Goal: Task Accomplishment & Management: Manage account settings

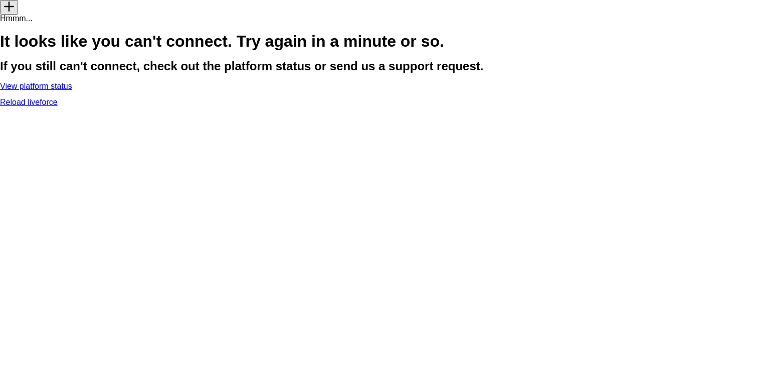
click at [564, 49] on h1 "It looks like you can't connect. Try again in a minute or so." at bounding box center [379, 41] width 759 height 16
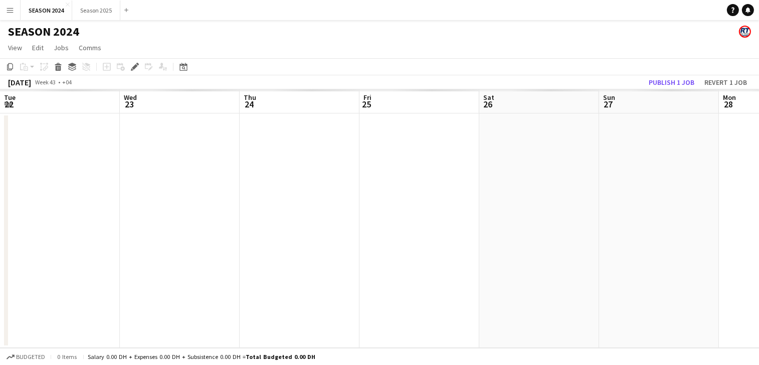
scroll to position [0, 345]
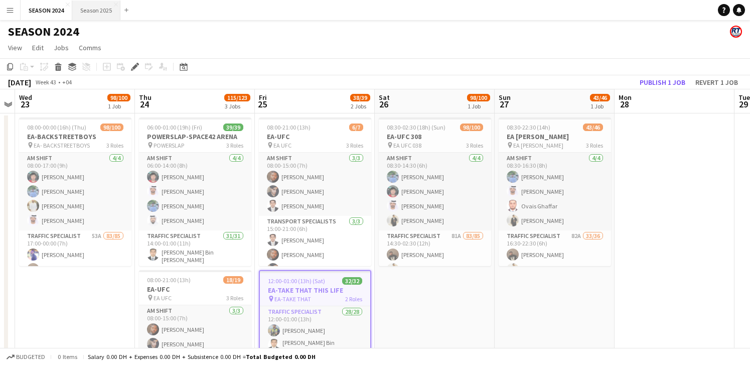
click at [99, 6] on button "Season 2025 Close" at bounding box center [96, 11] width 48 height 20
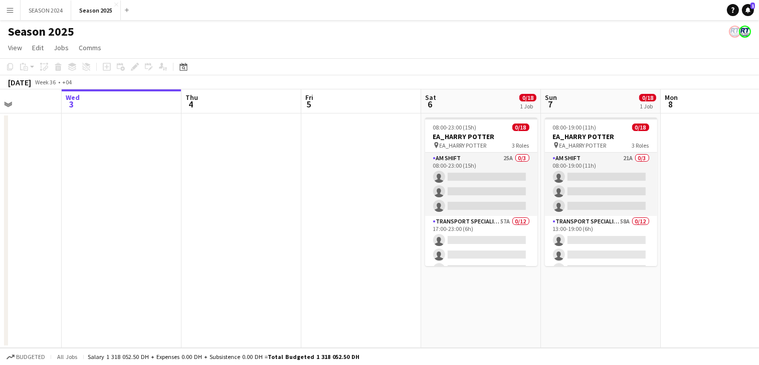
scroll to position [0, 484]
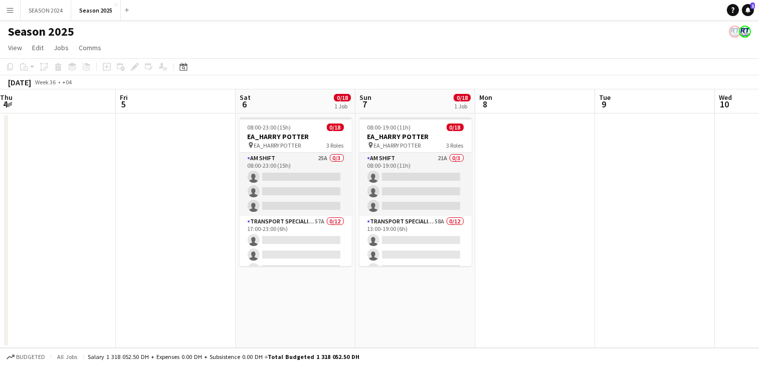
drag, startPoint x: 342, startPoint y: 257, endPoint x: 98, endPoint y: 252, distance: 243.9
click at [98, 252] on app-calendar-viewport "Sun 31 11/11 1 Job Mon 1 Tue 2 Wed 3 Thu 4 Fri 5 Sat 6 0/18 1 Job Sun 7 0/18 1 …" at bounding box center [379, 218] width 759 height 258
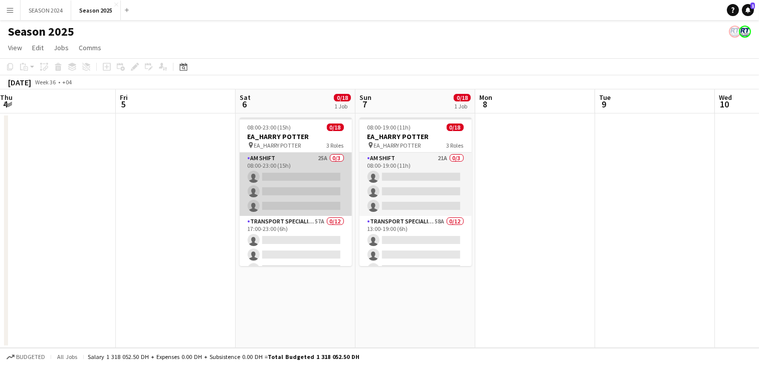
click at [320, 172] on app-card-role "AM SHIFT 25A 0/3 08:00-23:00 (15h) single-neutral-actions single-neutral-action…" at bounding box center [296, 184] width 112 height 63
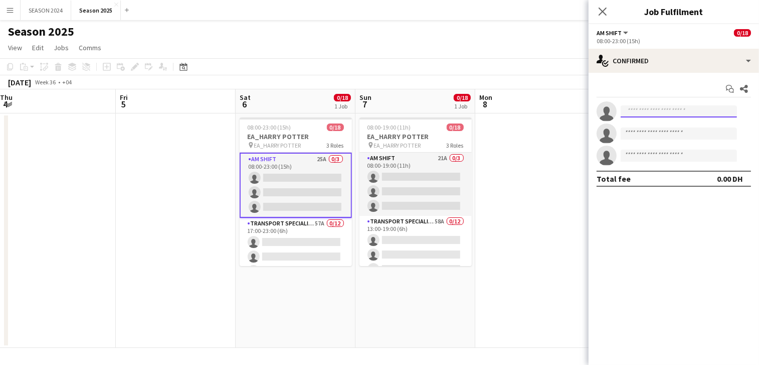
click at [671, 112] on input at bounding box center [679, 111] width 116 height 12
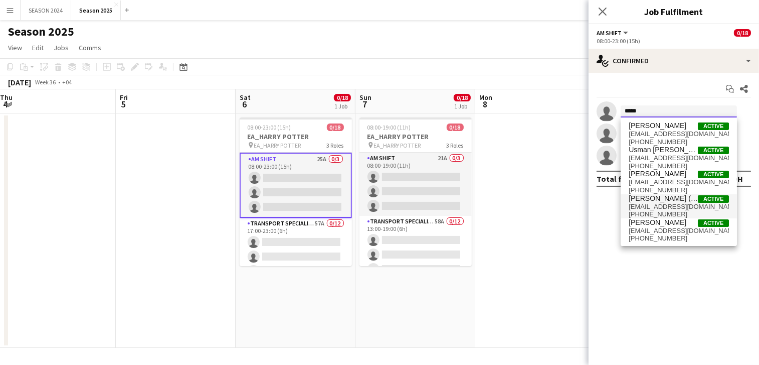
type input "*****"
click at [671, 207] on span "ugsheikh@gmail.com" at bounding box center [679, 207] width 100 height 8
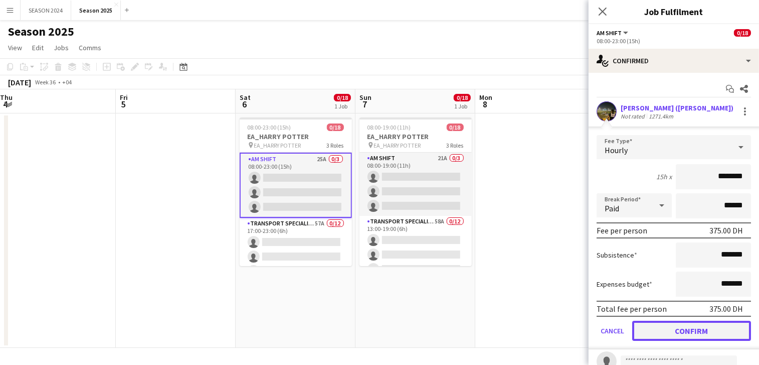
click at [669, 323] on button "Confirm" at bounding box center [692, 331] width 119 height 20
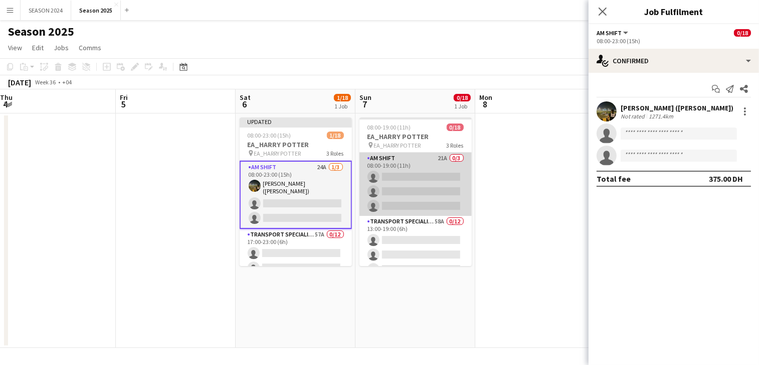
click at [399, 174] on app-card-role "AM SHIFT 21A 0/3 08:00-19:00 (11h) single-neutral-actions single-neutral-action…" at bounding box center [416, 184] width 112 height 63
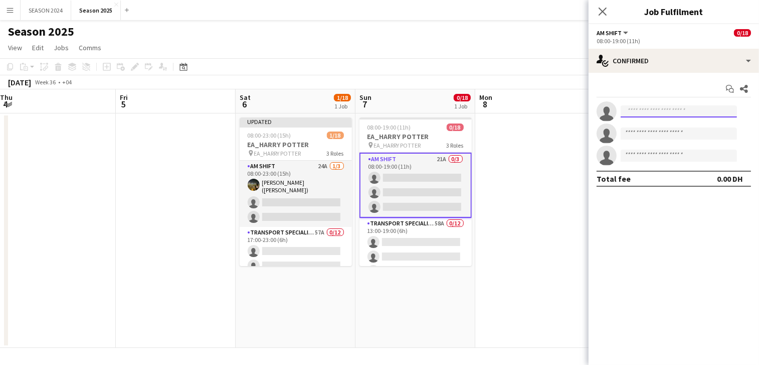
click at [672, 112] on input at bounding box center [679, 111] width 116 height 12
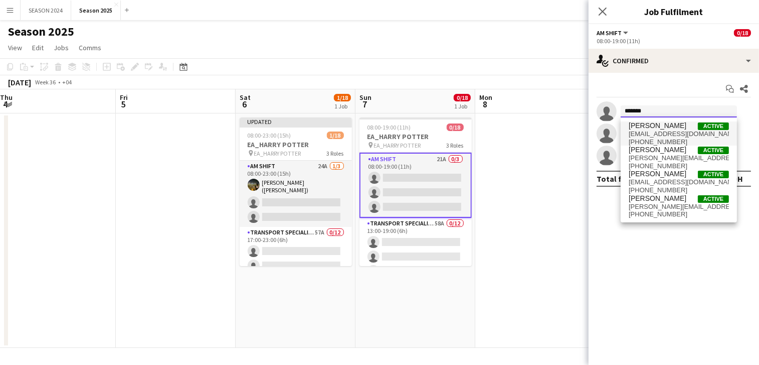
type input "*******"
click at [673, 130] on span "mushtaqmuhammad00@gmail.com" at bounding box center [679, 134] width 100 height 8
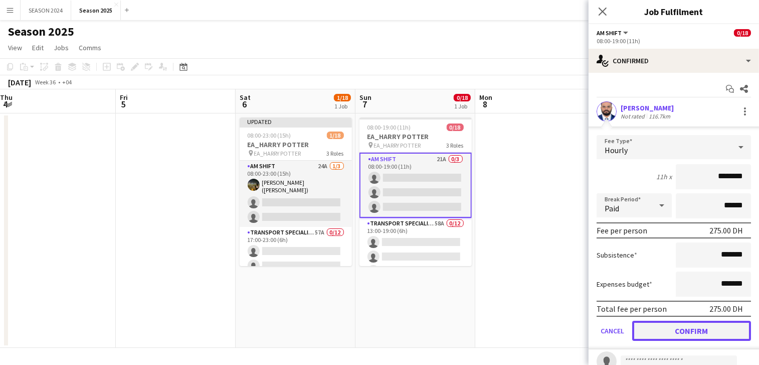
click at [668, 326] on button "Confirm" at bounding box center [692, 331] width 119 height 20
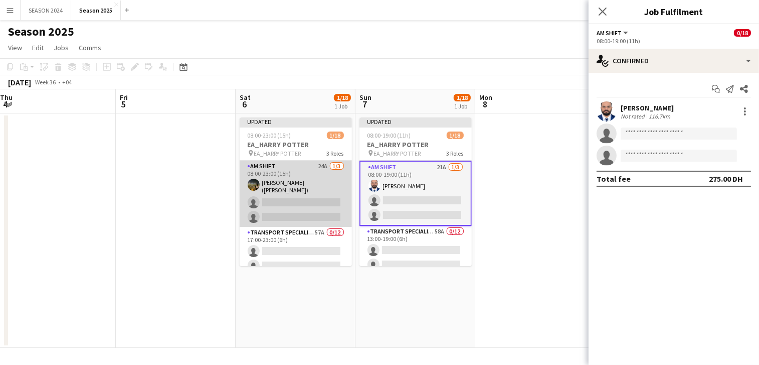
click at [313, 202] on app-card-role "AM SHIFT 24A 1/3 08:00-23:00 (15h) Usman Shaikh (Abu Hamdan) single-neutral-act…" at bounding box center [296, 194] width 112 height 66
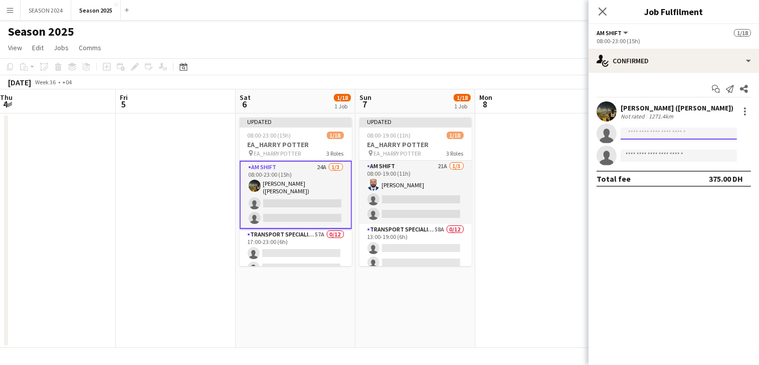
click at [732, 128] on input at bounding box center [679, 133] width 116 height 12
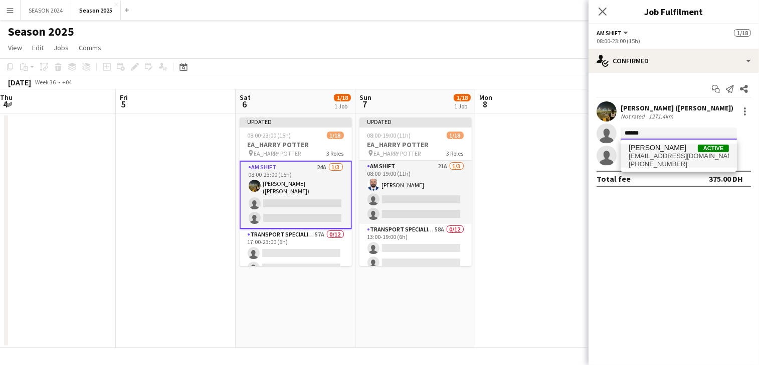
type input "******"
click at [638, 154] on span "shannishehzad321@gmail.com" at bounding box center [679, 156] width 100 height 8
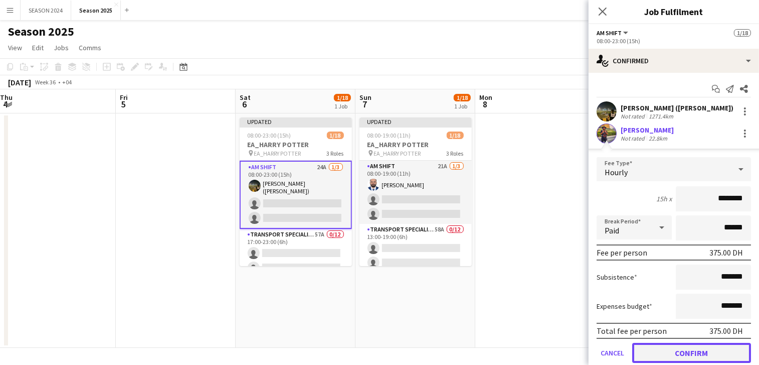
click at [701, 348] on button "Confirm" at bounding box center [692, 353] width 119 height 20
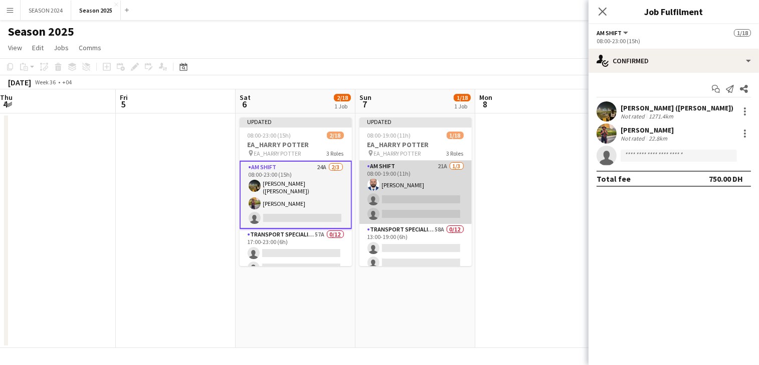
click at [409, 204] on app-card-role "AM SHIFT 21A 1/3 08:00-19:00 (11h) Mushtaq Muhammad single-neutral-actions sing…" at bounding box center [416, 192] width 112 height 63
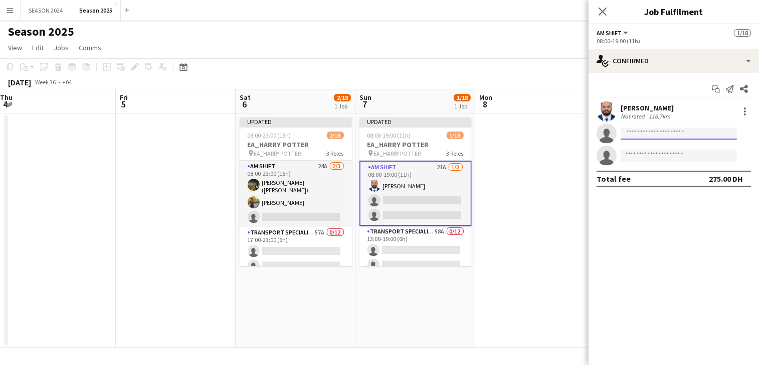
click at [673, 136] on input at bounding box center [679, 133] width 116 height 12
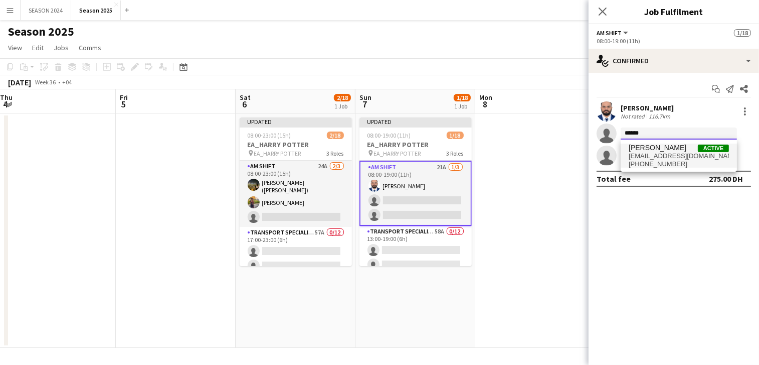
type input "******"
click at [651, 155] on span "waheed.shaikh201311@gmail.com" at bounding box center [679, 156] width 100 height 8
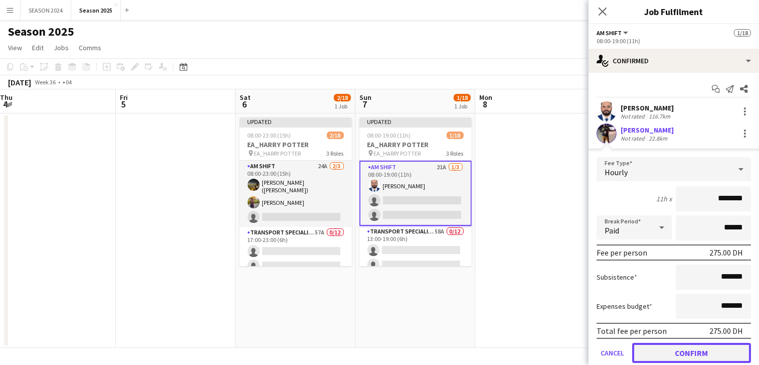
click at [687, 347] on button "Confirm" at bounding box center [692, 353] width 119 height 20
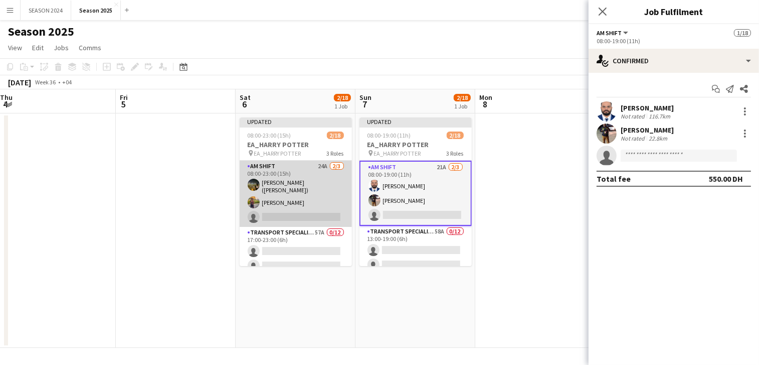
click at [332, 214] on app-card-role "AM SHIFT 24A 2/3 08:00-23:00 (15h) Usman Shaikh (Abu Hamdan) Shayan Shehzad sin…" at bounding box center [296, 194] width 112 height 66
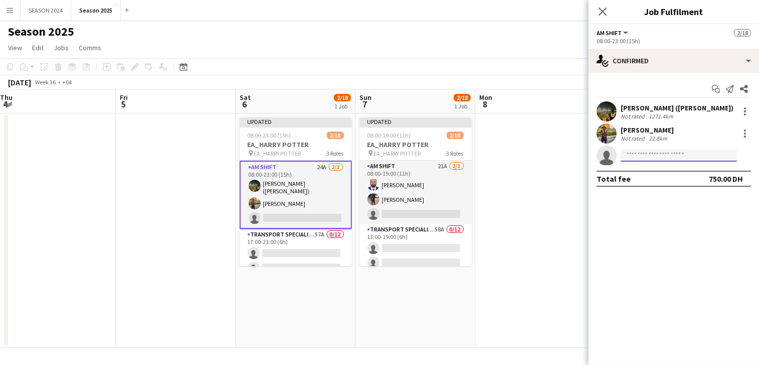
click at [666, 150] on input at bounding box center [679, 155] width 116 height 12
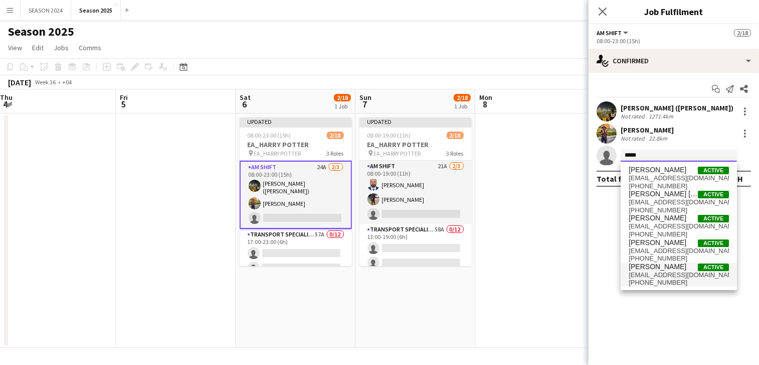
type input "*****"
click at [653, 276] on span "yasirshk95@gmail.com" at bounding box center [679, 275] width 100 height 8
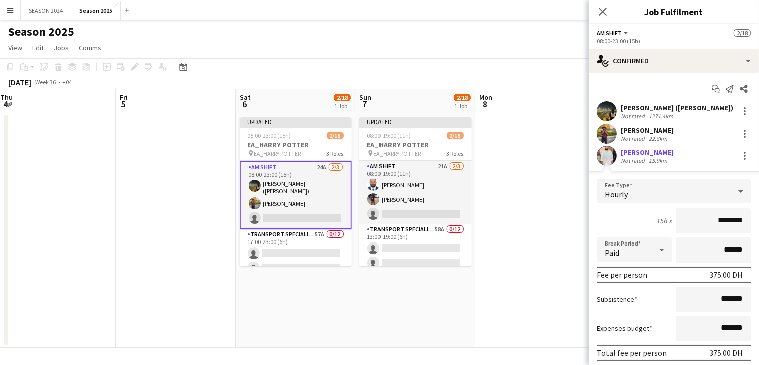
scroll to position [55, 0]
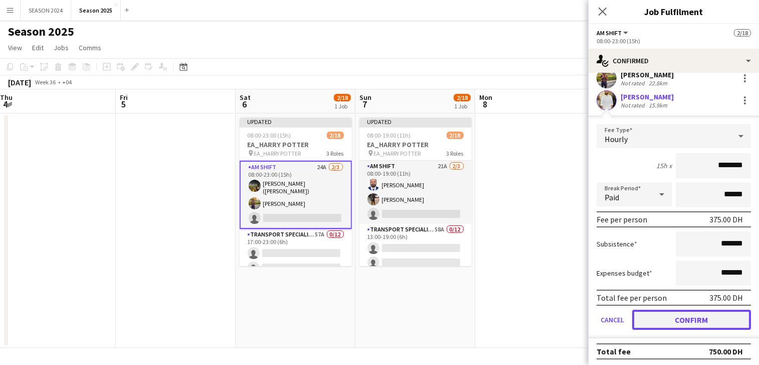
click at [671, 316] on button "Confirm" at bounding box center [692, 320] width 119 height 20
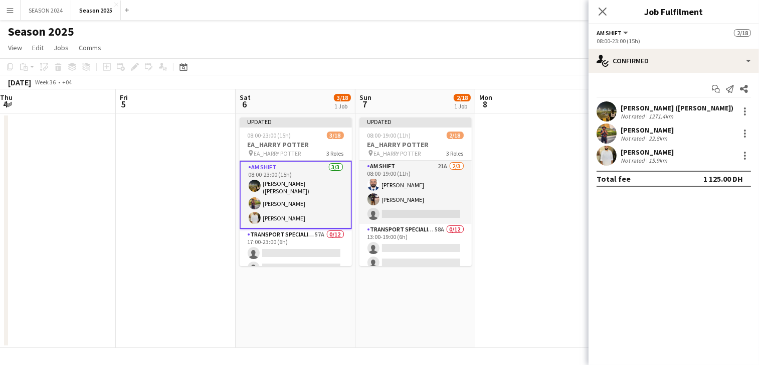
scroll to position [0, 0]
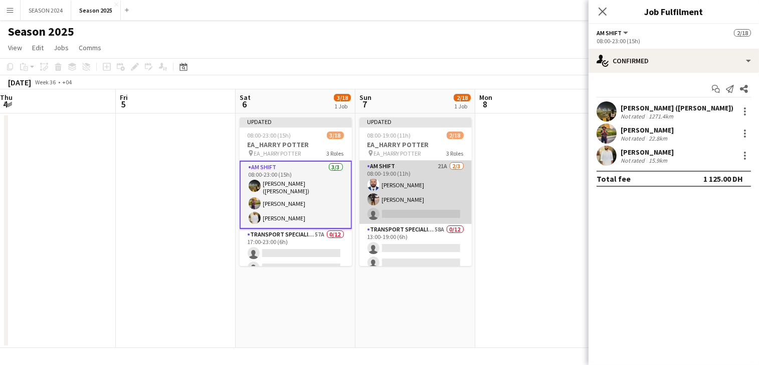
click at [435, 193] on app-card-role "AM SHIFT 21A 2/3 08:00-19:00 (11h) Mushtaq Muhammad Waheed Shaikh single-neutra…" at bounding box center [416, 192] width 112 height 63
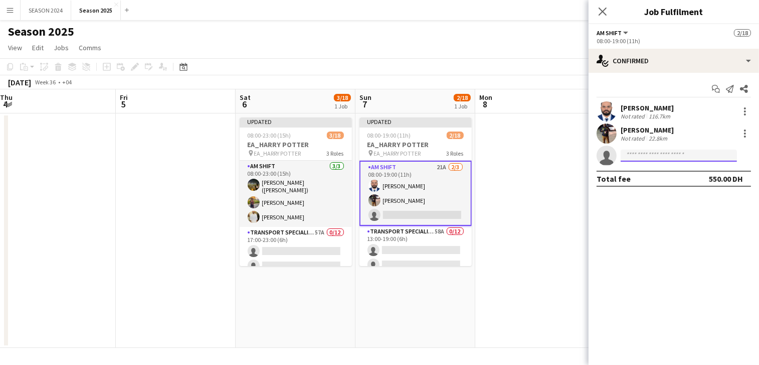
click at [694, 149] on input at bounding box center [679, 155] width 116 height 12
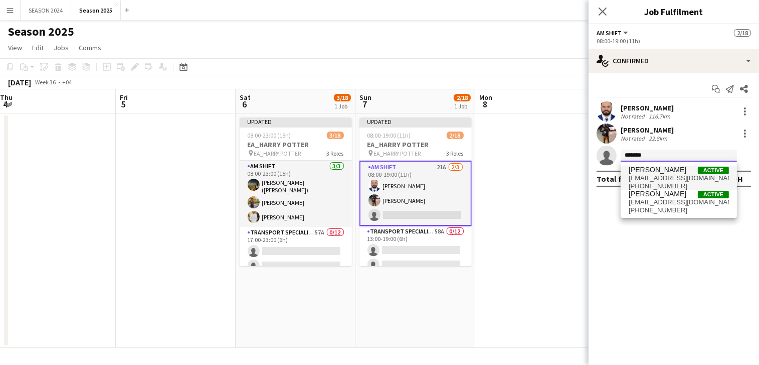
type input "*******"
click at [693, 171] on span "Daniyal Ahmed Active" at bounding box center [679, 170] width 100 height 9
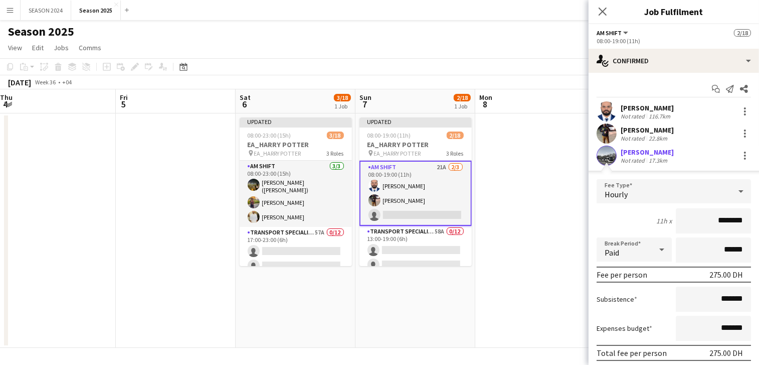
scroll to position [55, 0]
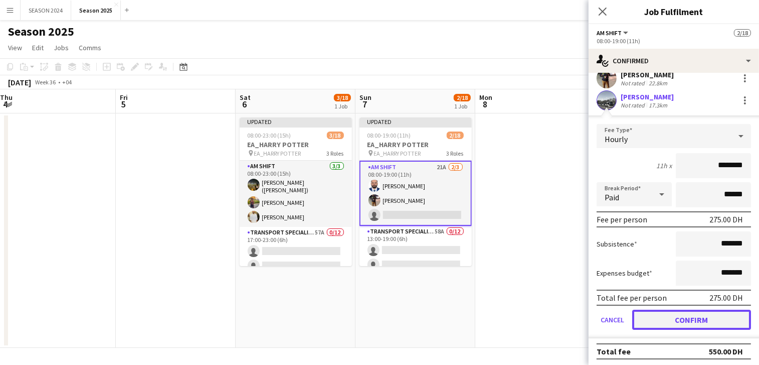
click at [680, 313] on button "Confirm" at bounding box center [692, 320] width 119 height 20
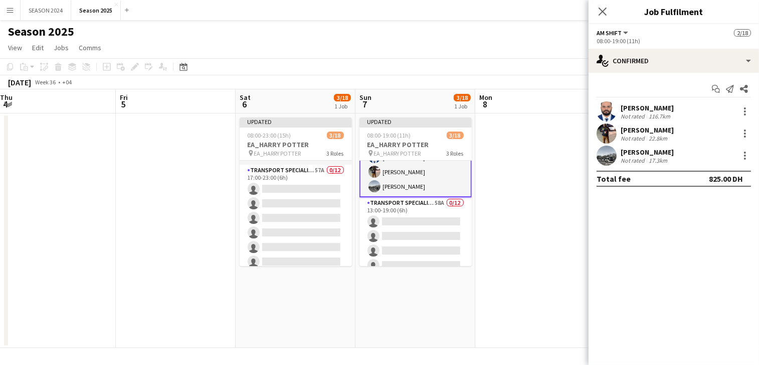
scroll to position [91, 0]
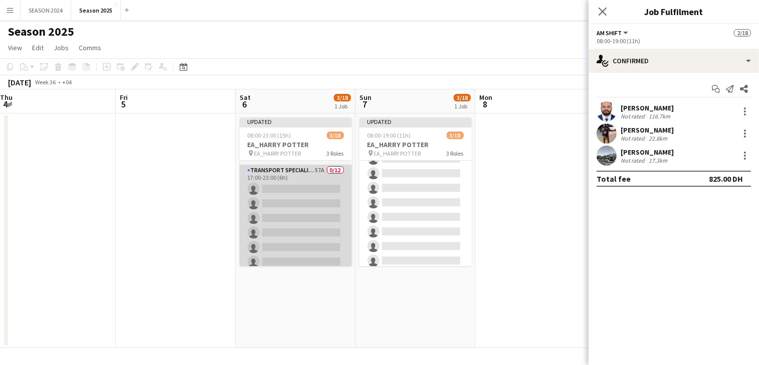
click at [338, 189] on app-card-role "Transport Specialists 57A 0/12 17:00-23:00 (6h) single-neutral-actions single-n…" at bounding box center [296, 262] width 112 height 194
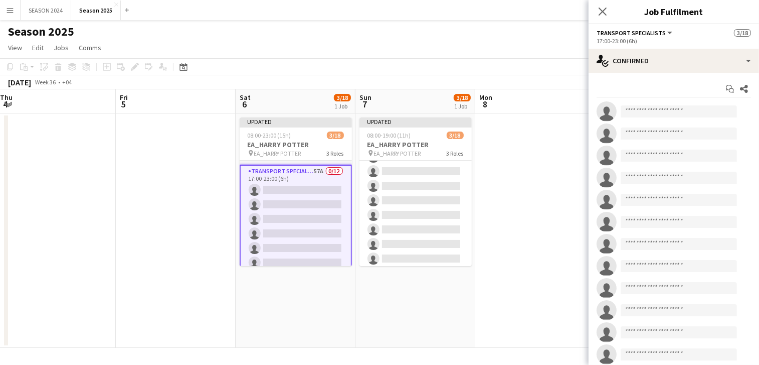
scroll to position [90, 0]
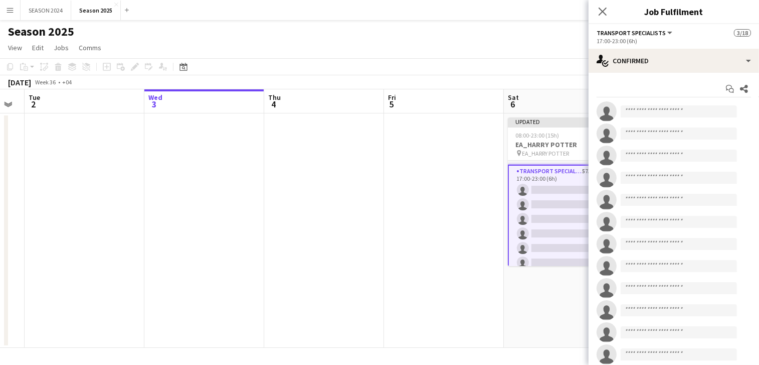
drag, startPoint x: 96, startPoint y: 140, endPoint x: 373, endPoint y: 159, distance: 278.1
click at [375, 159] on app-calendar-viewport "Sun 31 11/11 1 Job Mon 1 Tue 2 Wed 3 Thu 4 Fri 5 Sat 6 3/18 1 Job Sun 7 3/18 1 …" at bounding box center [379, 218] width 759 height 258
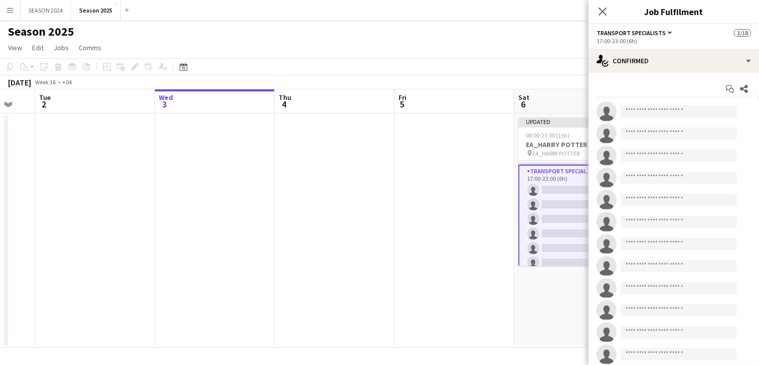
drag, startPoint x: 289, startPoint y: 154, endPoint x: 229, endPoint y: 152, distance: 60.2
click at [231, 154] on app-calendar-viewport "Sun 31 11/11 1 Job Mon 1 Tue 2 Wed 3 Thu 4 Fri 5 Sat 6 3/18 1 Job Sun 7 3/18 1 …" at bounding box center [379, 218] width 759 height 258
